Goal: Find specific page/section: Find specific page/section

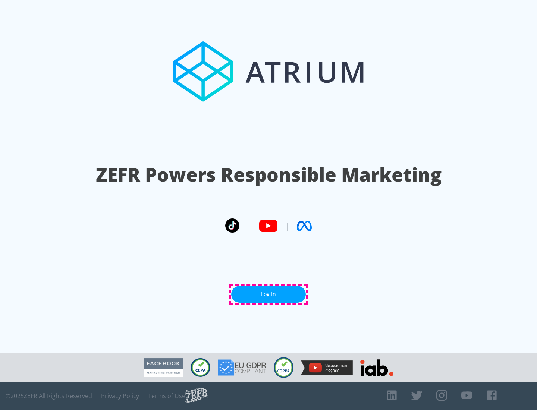
click at [269, 294] on link "Log In" at bounding box center [268, 294] width 75 height 17
